Goal: Task Accomplishment & Management: Use online tool/utility

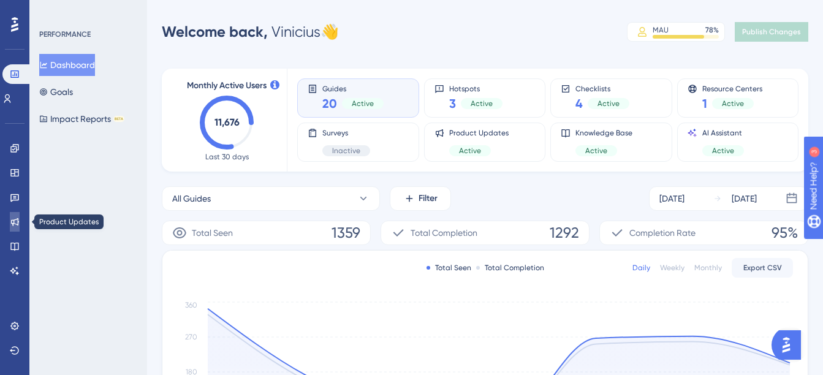
click at [14, 220] on icon at bounding box center [15, 222] width 8 height 8
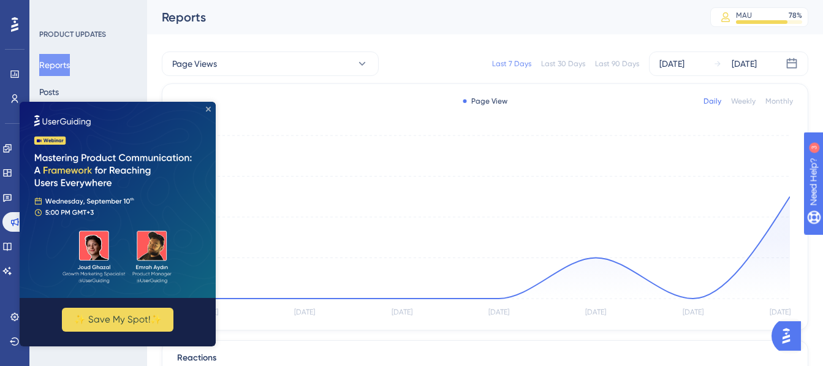
click at [208, 110] on icon "Close Preview" at bounding box center [208, 109] width 5 height 5
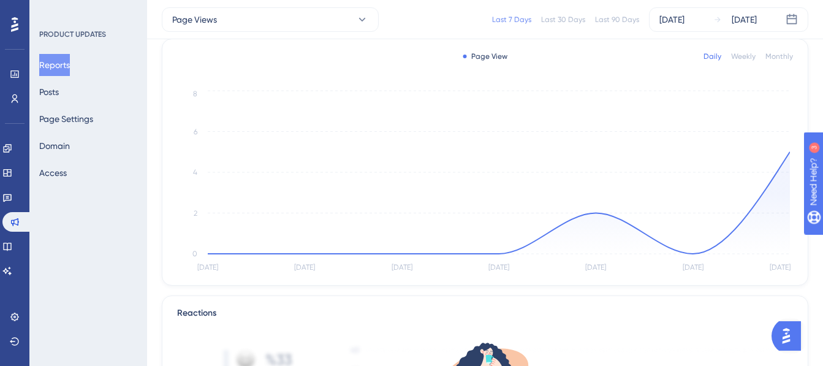
scroll to position [61, 0]
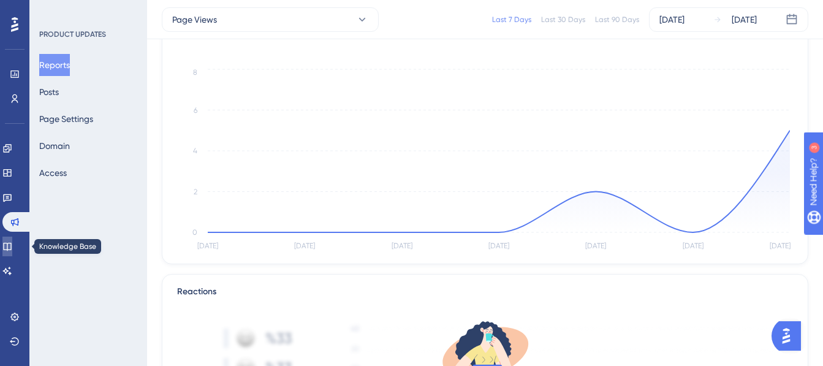
click at [12, 240] on link at bounding box center [7, 247] width 10 height 20
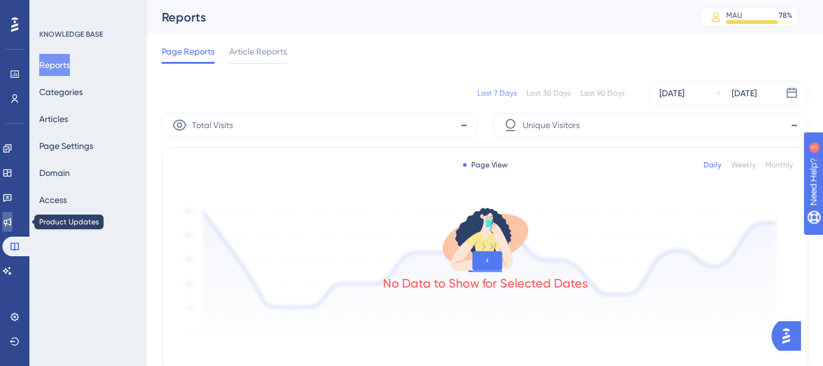
click at [12, 224] on icon at bounding box center [8, 222] width 8 height 8
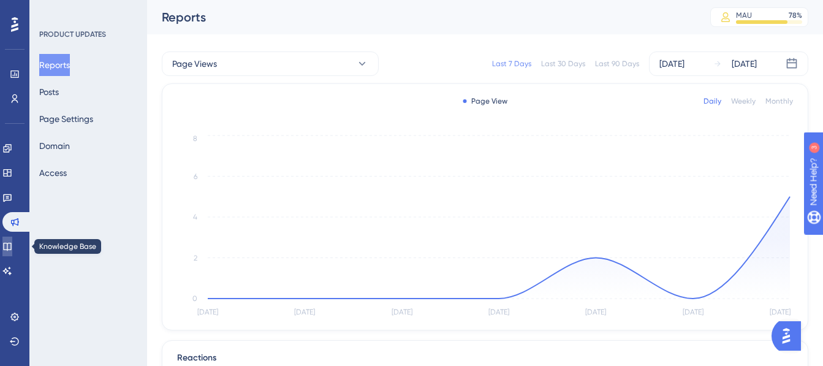
click at [12, 246] on icon at bounding box center [7, 247] width 10 height 10
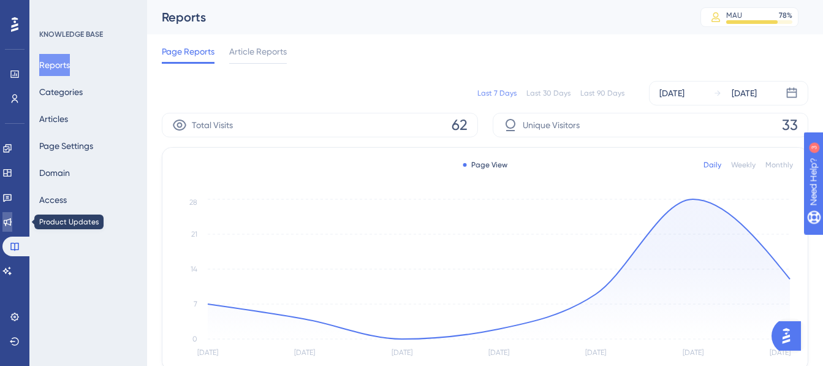
click at [12, 228] on link at bounding box center [7, 222] width 10 height 20
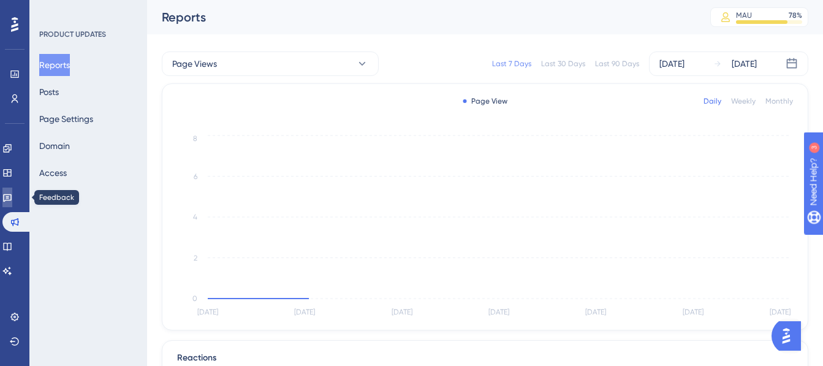
click at [12, 195] on icon at bounding box center [7, 198] width 9 height 8
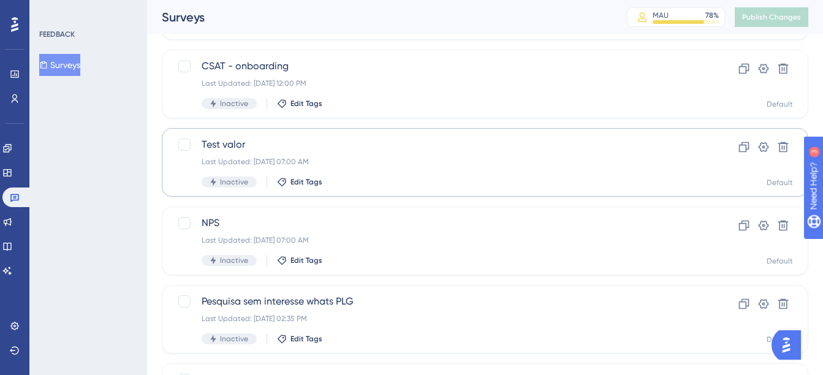
scroll to position [429, 0]
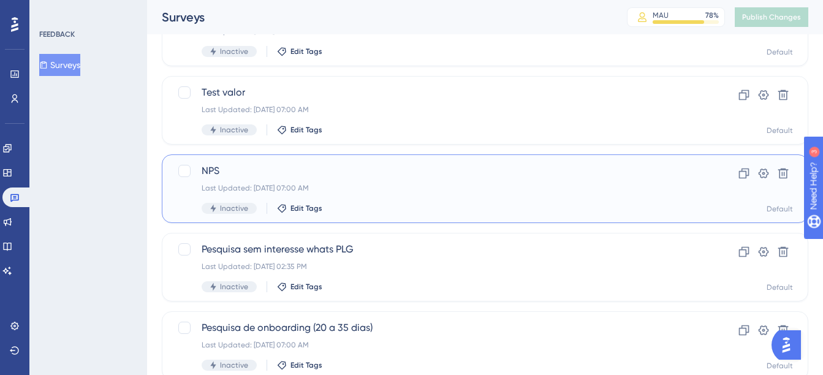
click at [364, 183] on div "Last Updated: [DATE] 07:00 AM" at bounding box center [436, 188] width 469 height 10
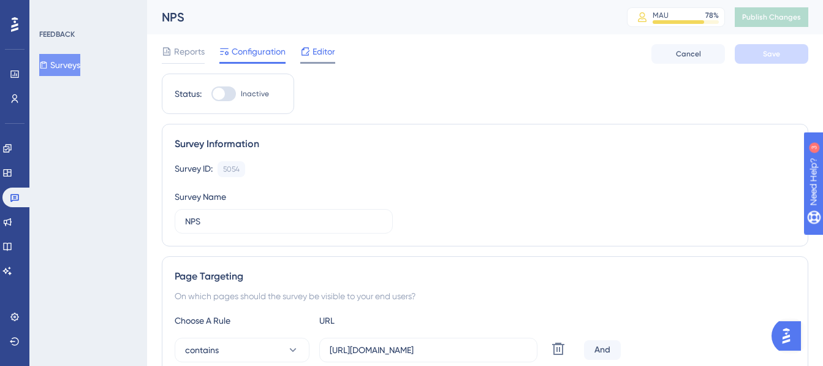
click at [314, 48] on span "Editor" at bounding box center [324, 51] width 23 height 15
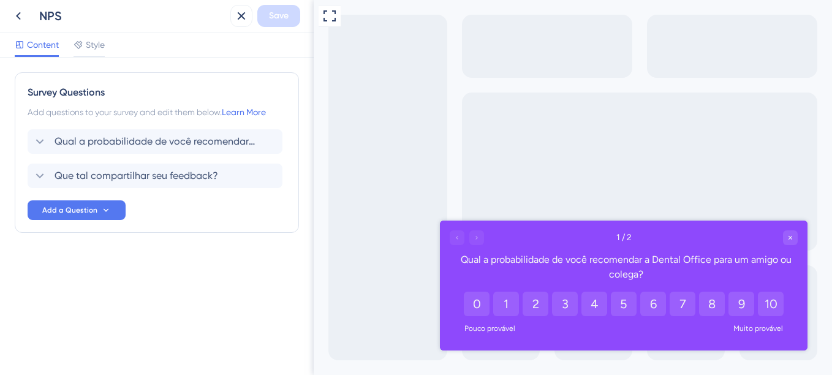
click at [573, 262] on div "Qual a probabilidade de você recomendar a Dental Office para um amigo ou colega?" at bounding box center [626, 267] width 343 height 29
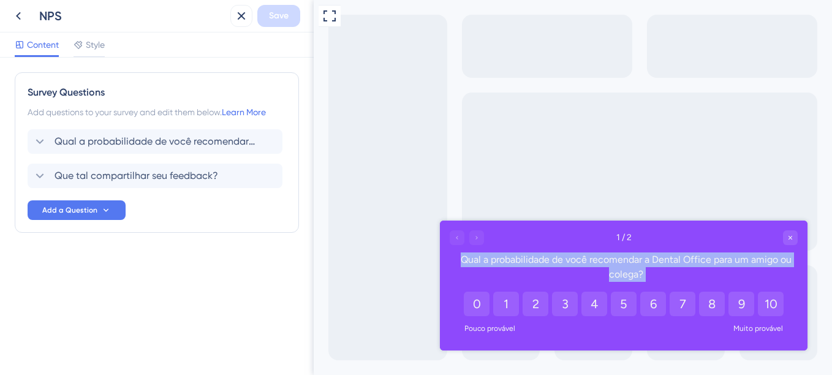
click at [573, 262] on div "Qual a probabilidade de você recomendar a Dental Office para um amigo ou colega?" at bounding box center [626, 267] width 343 height 29
copy div "Qual a probabilidade de você recomendar a Dental Office para um amigo ou colega?"
click at [772, 303] on button "10" at bounding box center [771, 304] width 26 height 25
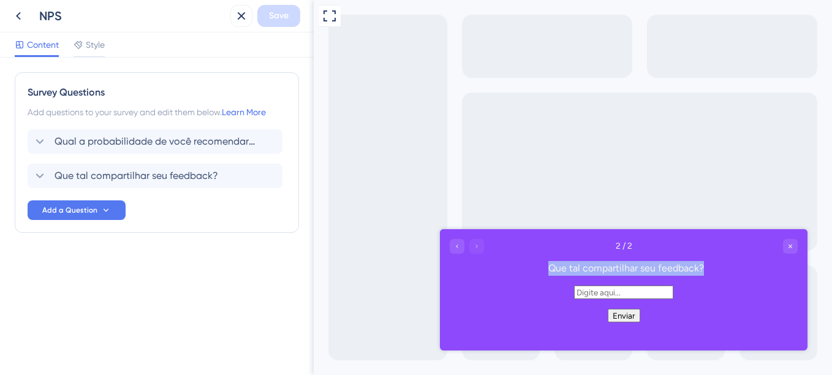
click at [622, 261] on div "2 / 2 Que tal compartilhar seu feedback?" at bounding box center [624, 257] width 368 height 56
click at [622, 265] on div "Que tal compartilhar seu feedback?" at bounding box center [626, 268] width 343 height 15
copy div "Que tal compartilhar seu feedback?"
